Goal: Communication & Community: Answer question/provide support

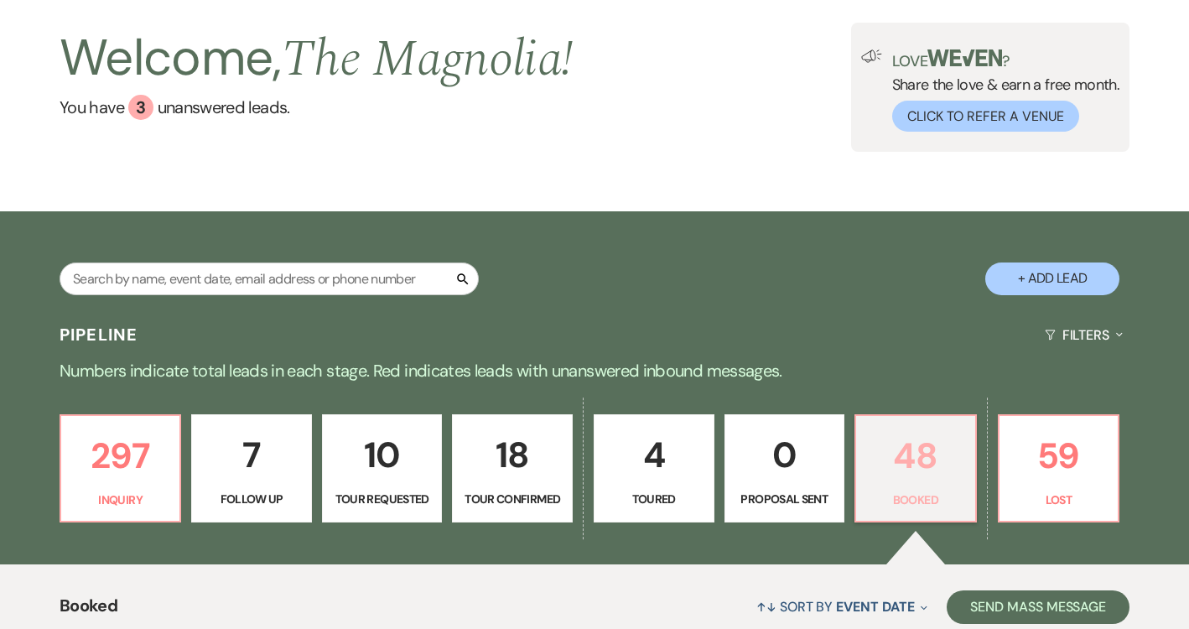
scroll to position [308, 0]
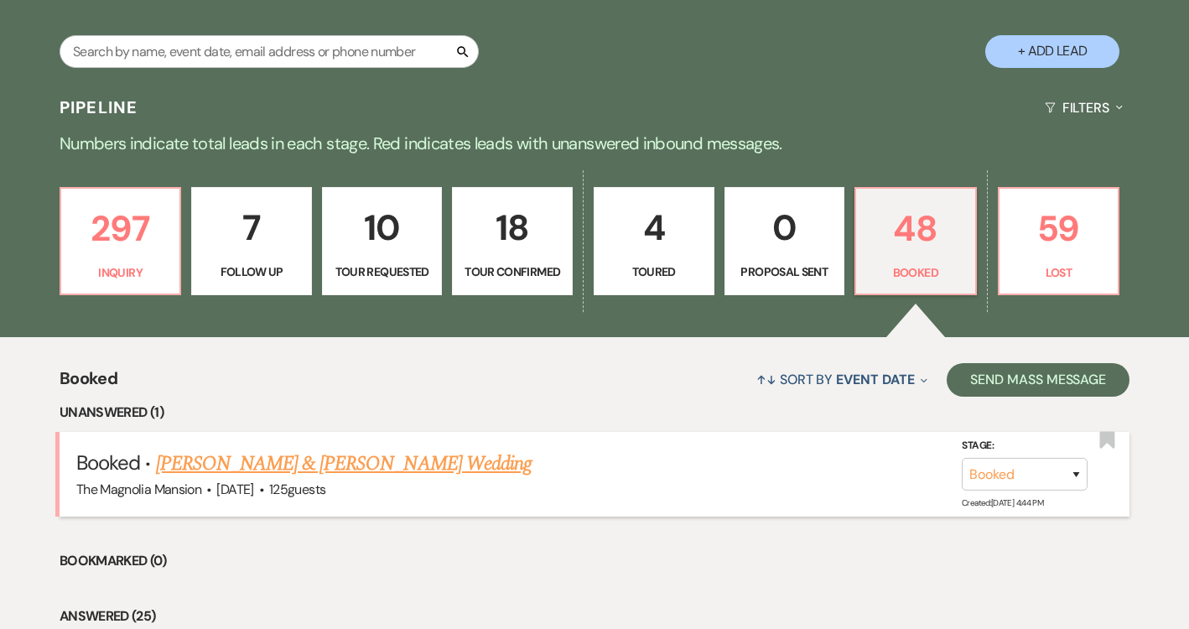
click at [432, 477] on link "[PERSON_NAME] & [PERSON_NAME] Wedding" at bounding box center [344, 464] width 376 height 30
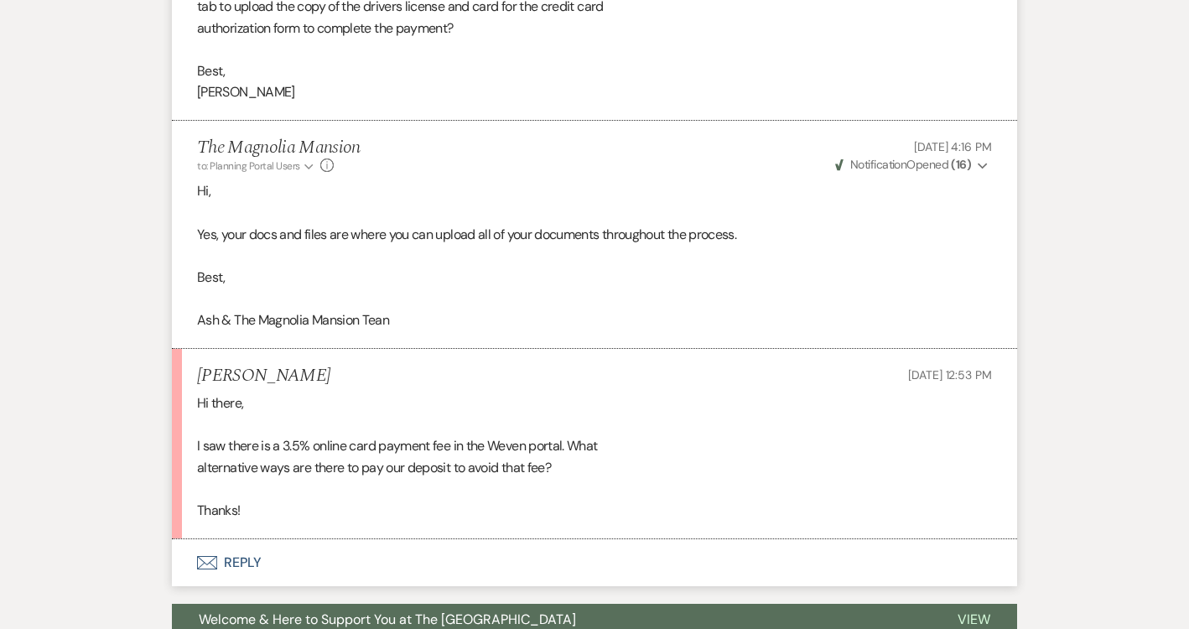
scroll to position [1618, 0]
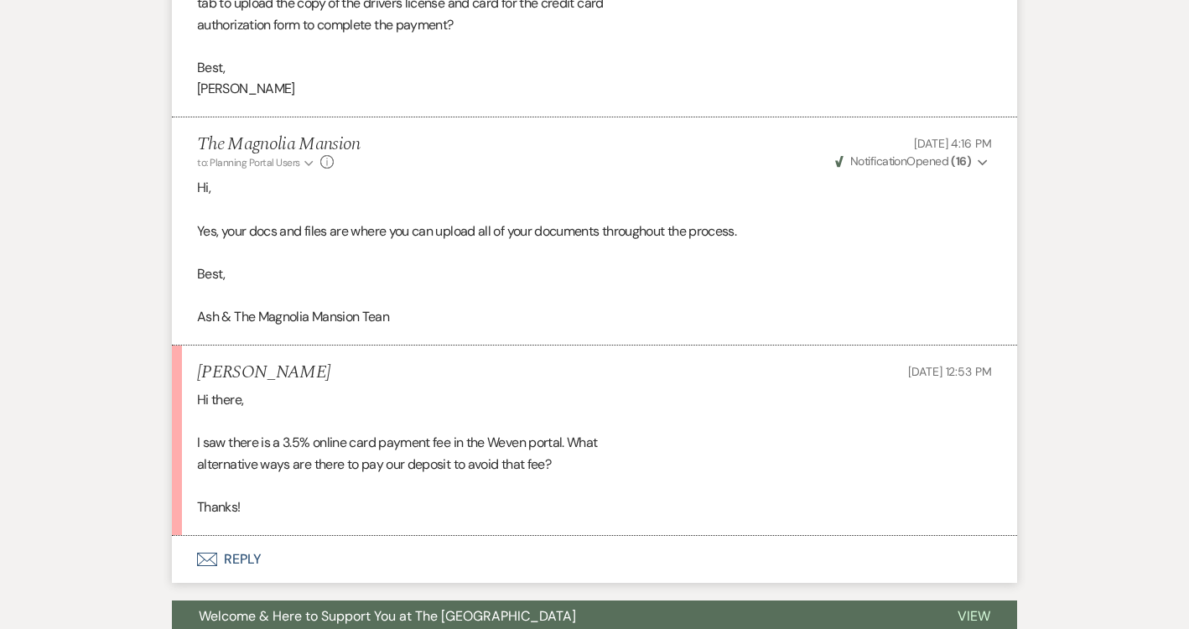
click at [267, 546] on button "Envelope Reply" at bounding box center [594, 559] width 845 height 47
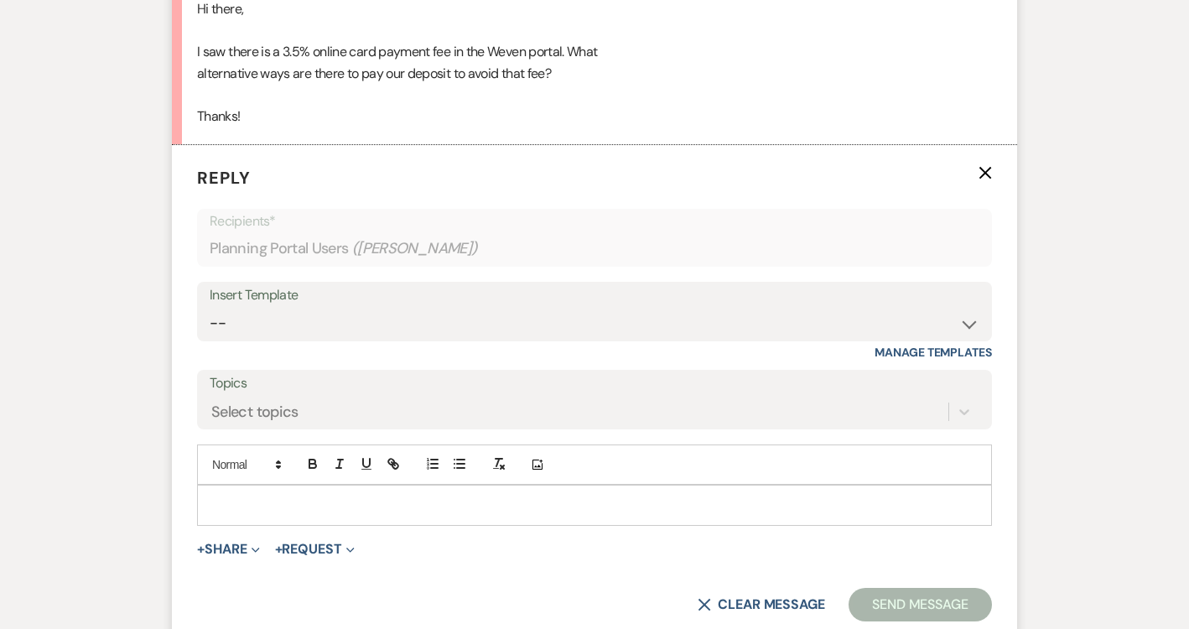
scroll to position [2012, 0]
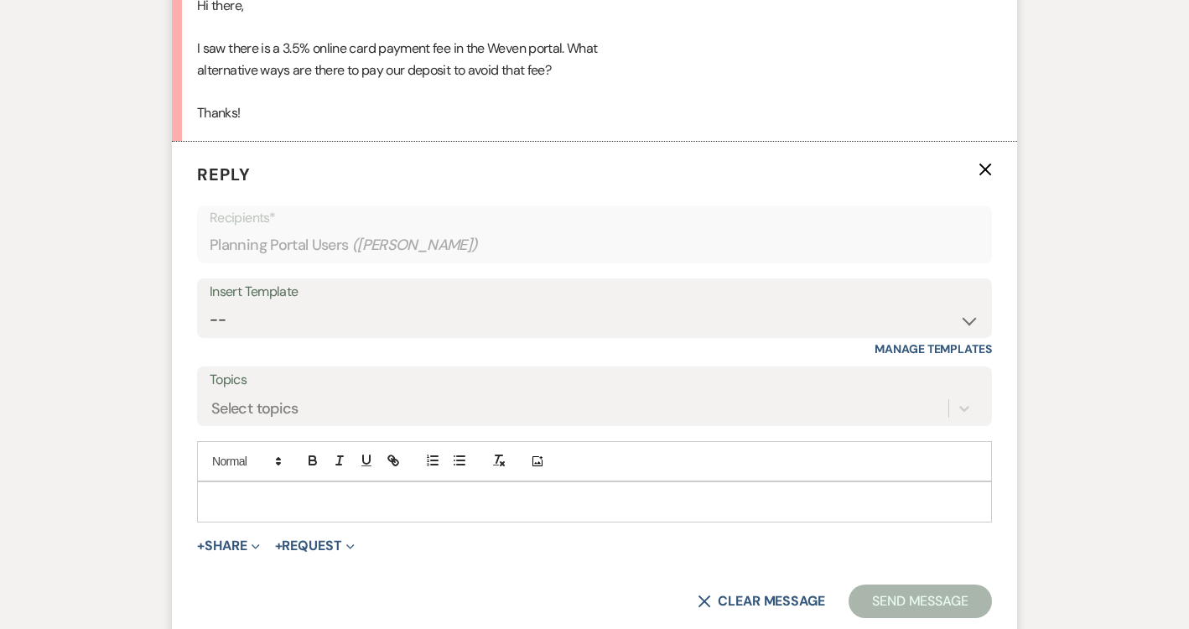
click at [242, 484] on div at bounding box center [594, 501] width 793 height 39
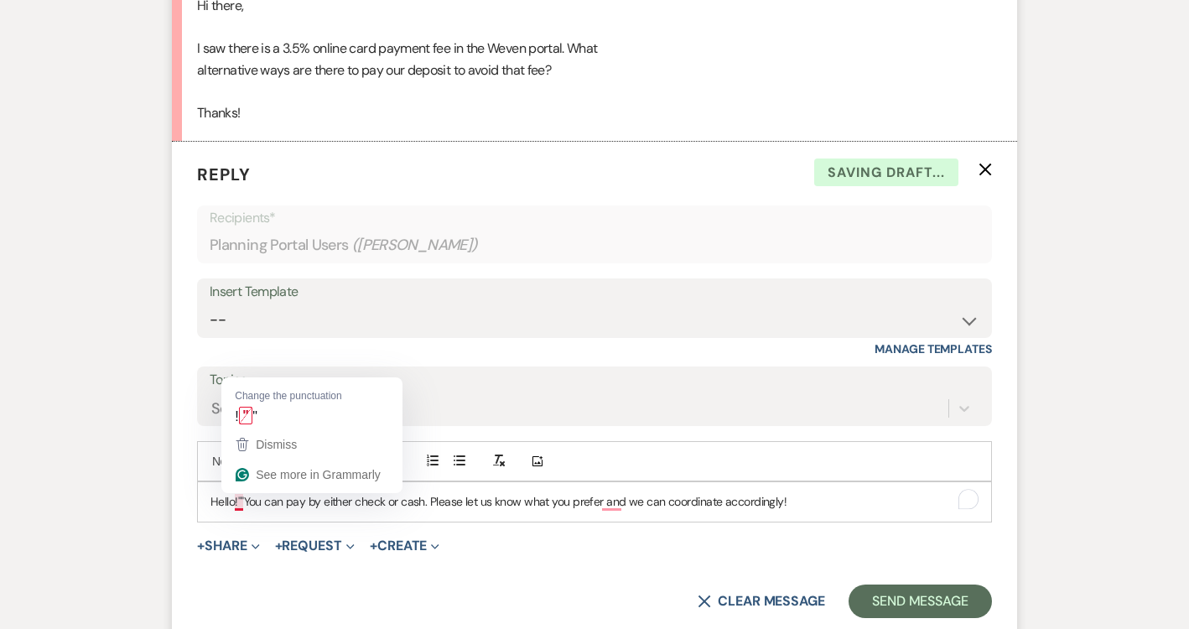
click at [245, 505] on p "Hello!""You can pay by either check or cash. Please let us know what you prefer…" at bounding box center [594, 501] width 768 height 18
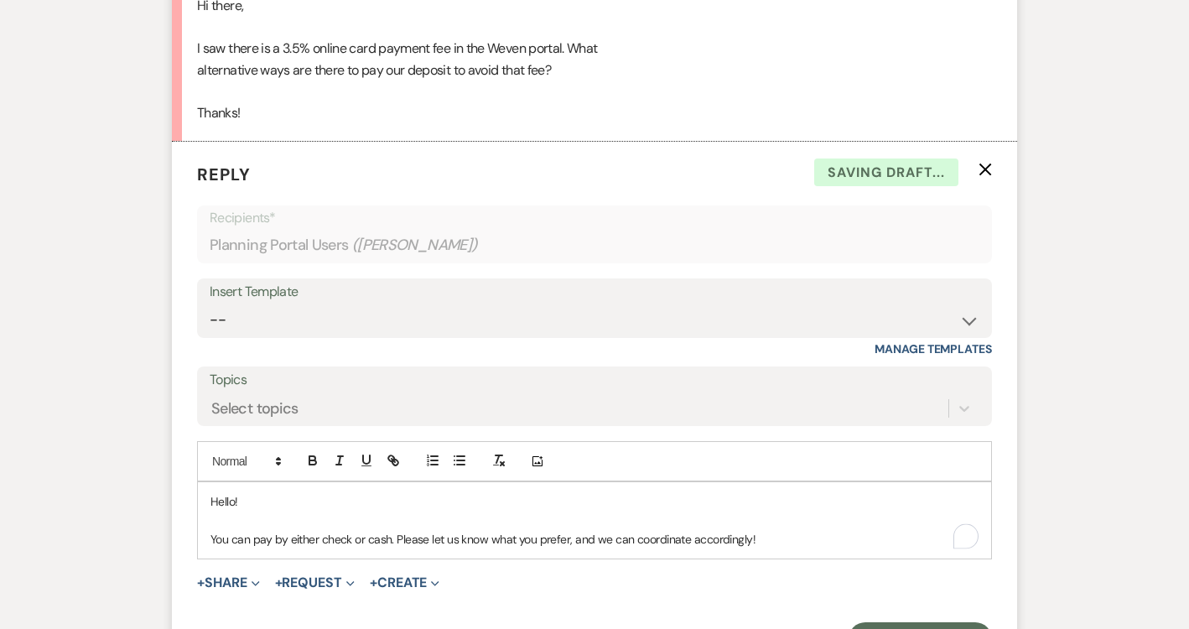
click at [764, 532] on p "You can pay by either check or cash. Please let us know what you prefer, and we…" at bounding box center [594, 539] width 768 height 18
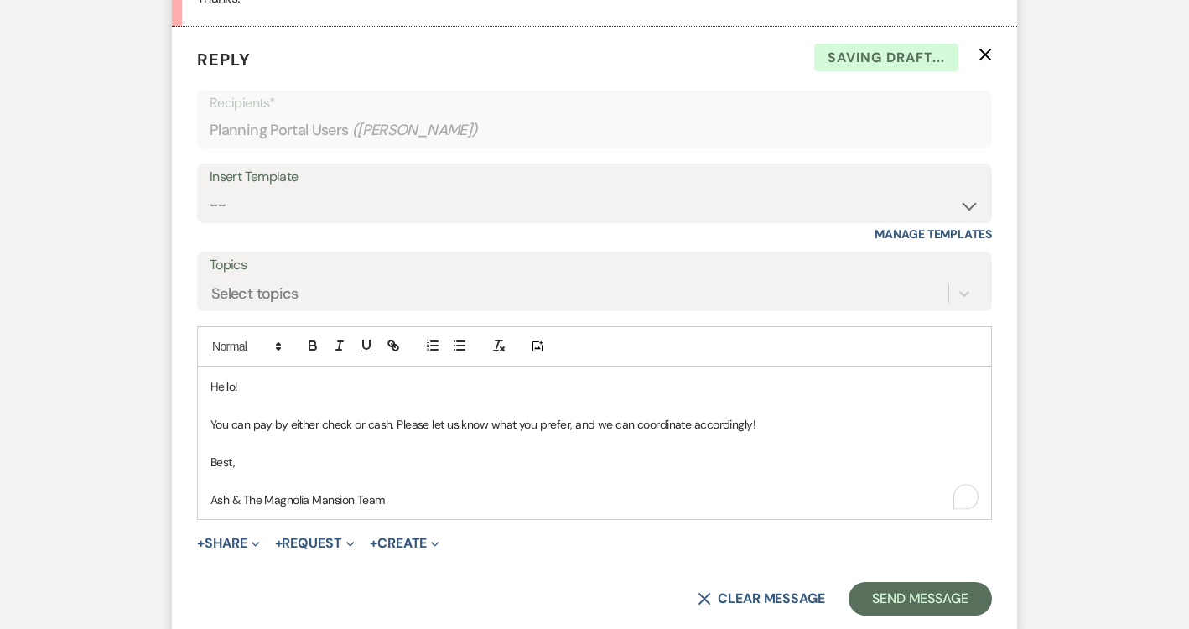
scroll to position [2145, 0]
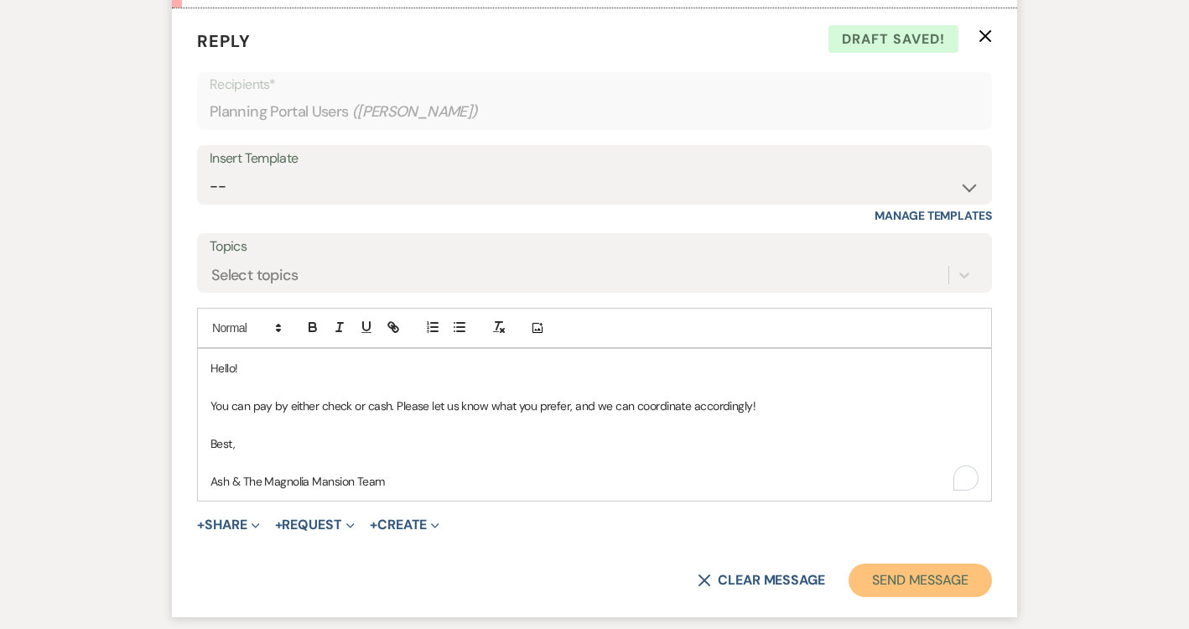
click at [908, 572] on button "Send Message" at bounding box center [920, 581] width 143 height 34
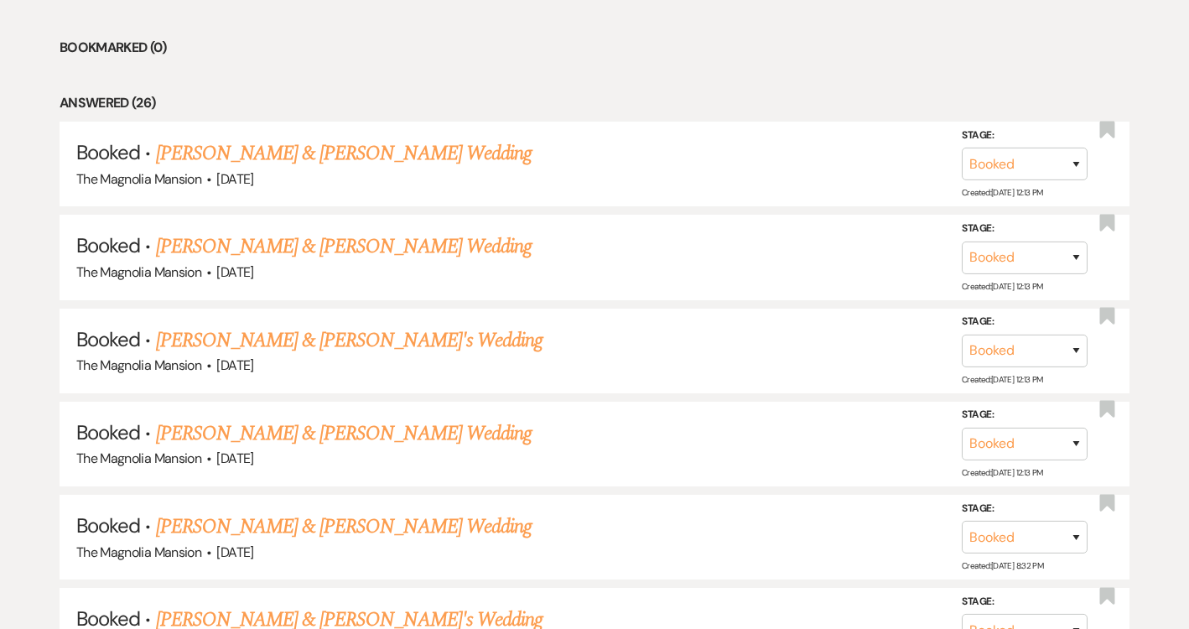
scroll to position [214, 0]
